Goal: Download file/media

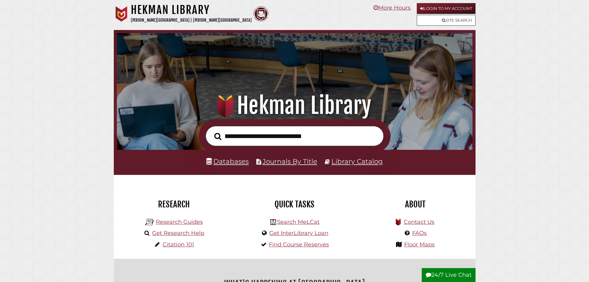
scroll to position [117, 352]
click at [447, 10] on link "Login to My Account" at bounding box center [446, 8] width 59 height 11
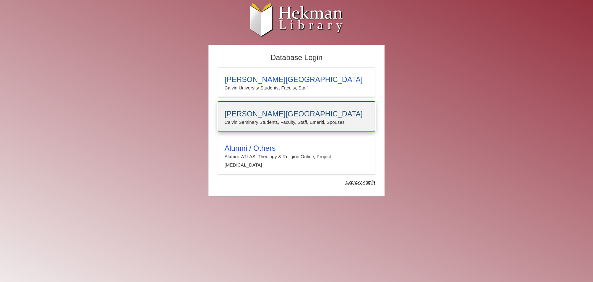
click at [243, 113] on h3 "Calvin Theological Seminary" at bounding box center [297, 113] width 144 height 9
